Goal: Task Accomplishment & Management: Use online tool/utility

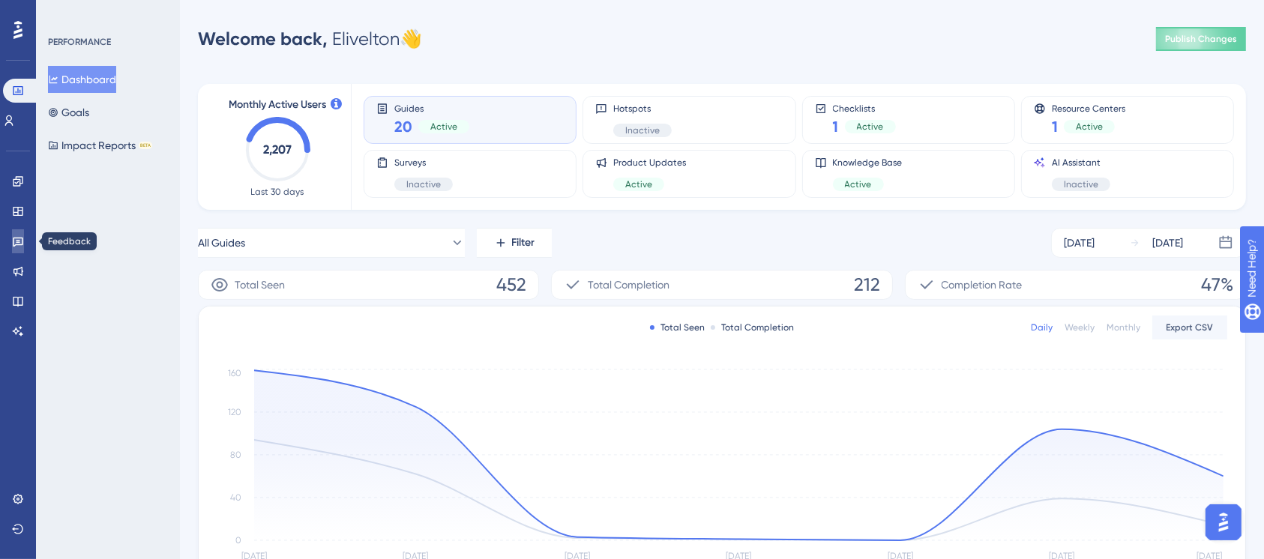
click at [20, 246] on icon at bounding box center [18, 241] width 12 height 12
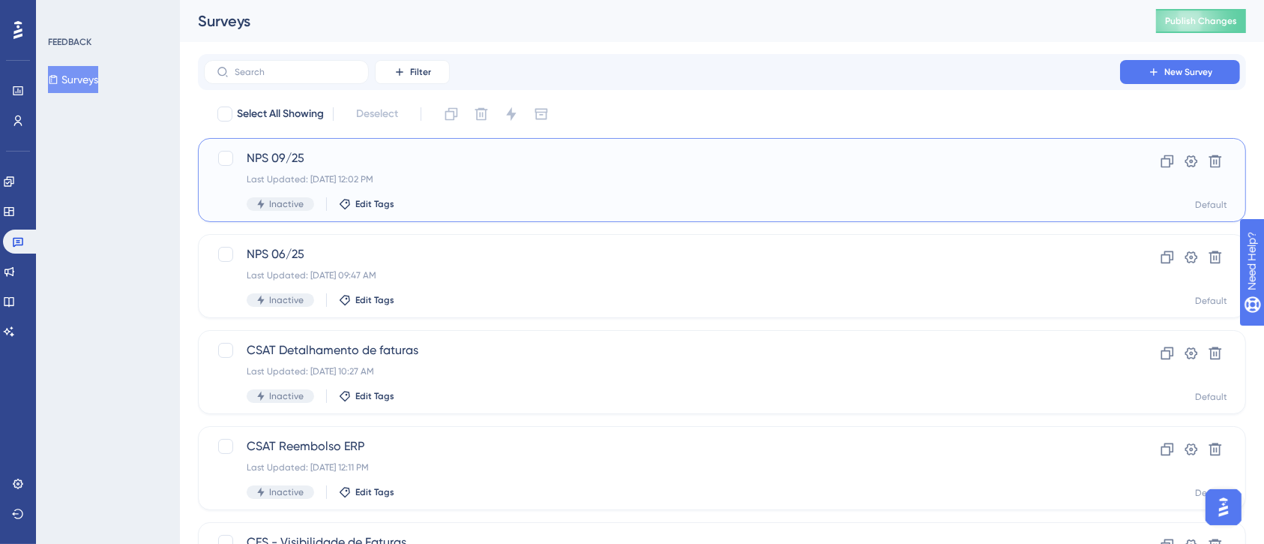
click at [623, 181] on div "Last Updated: [DATE] 12:02 PM" at bounding box center [662, 179] width 831 height 12
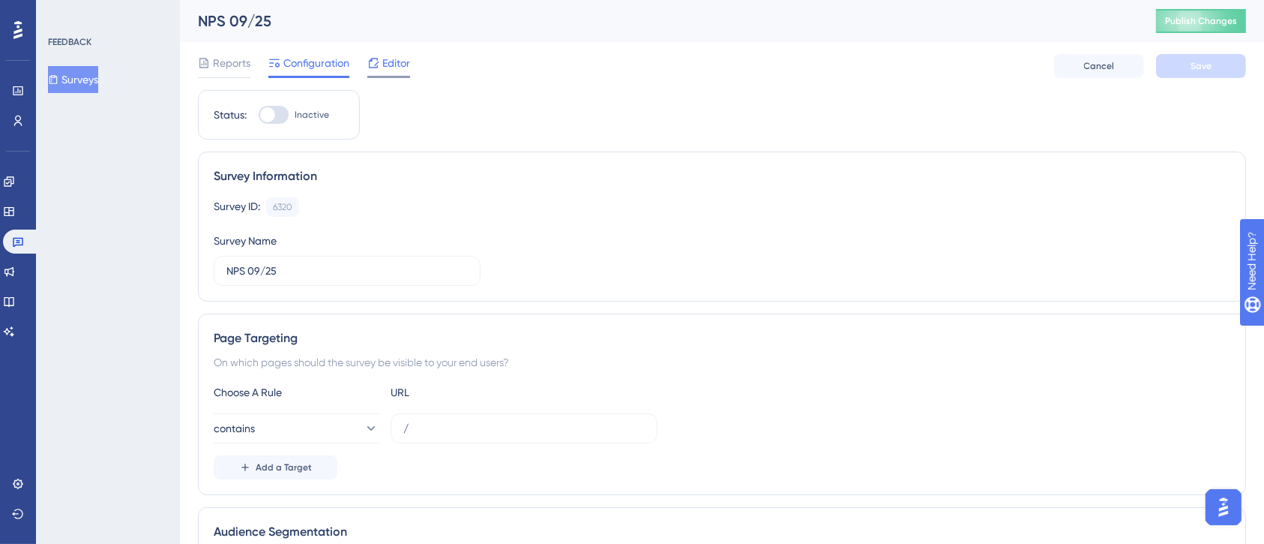
click at [394, 55] on span "Editor" at bounding box center [396, 63] width 28 height 18
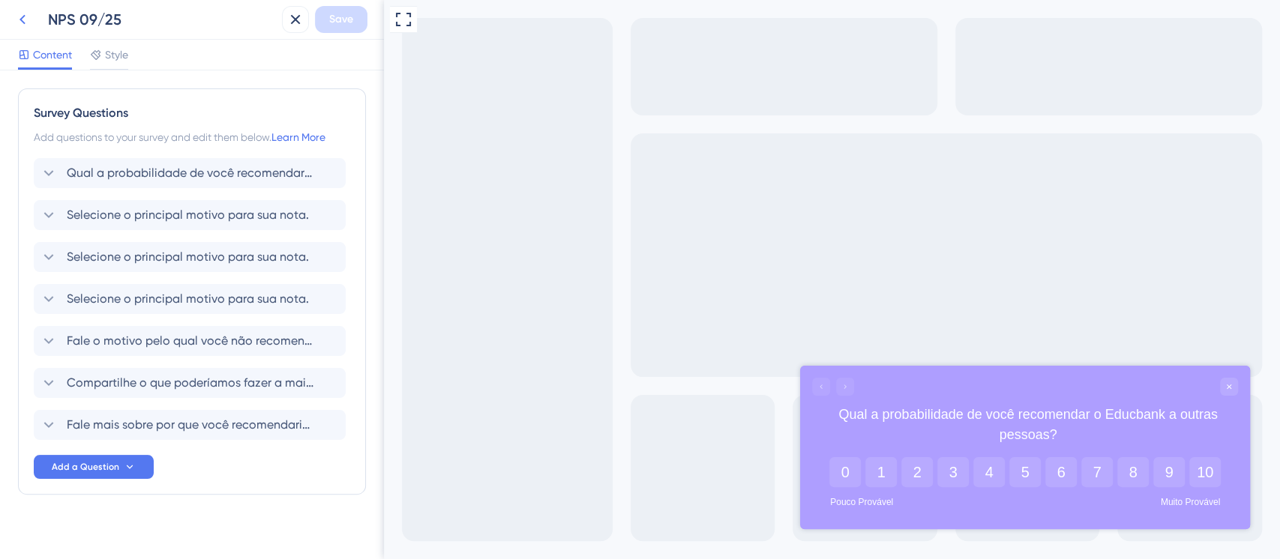
click at [21, 19] on icon at bounding box center [22, 20] width 6 height 10
